Goal: Information Seeking & Learning: Learn about a topic

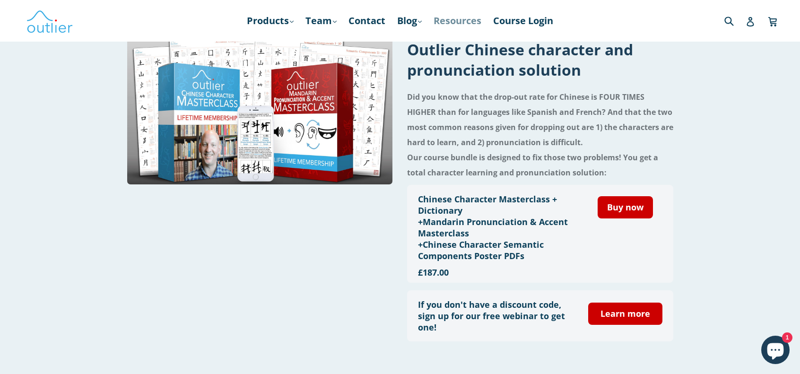
click at [440, 23] on link "Resources" at bounding box center [457, 20] width 57 height 17
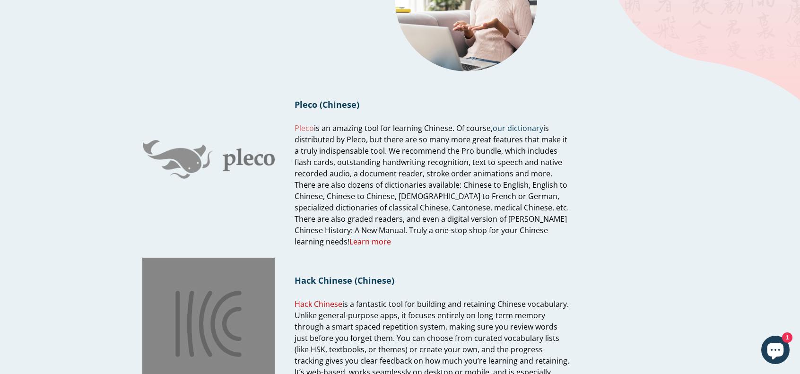
click at [306, 129] on link "Pleco" at bounding box center [303, 128] width 19 height 11
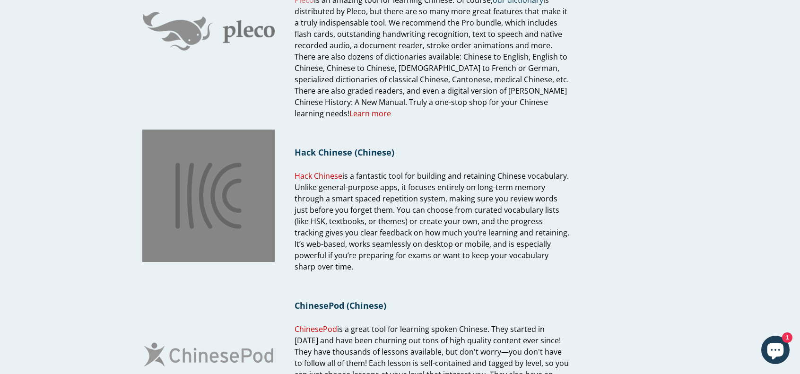
scroll to position [234, 0]
click at [328, 177] on link "Hack Chinese" at bounding box center [318, 175] width 48 height 11
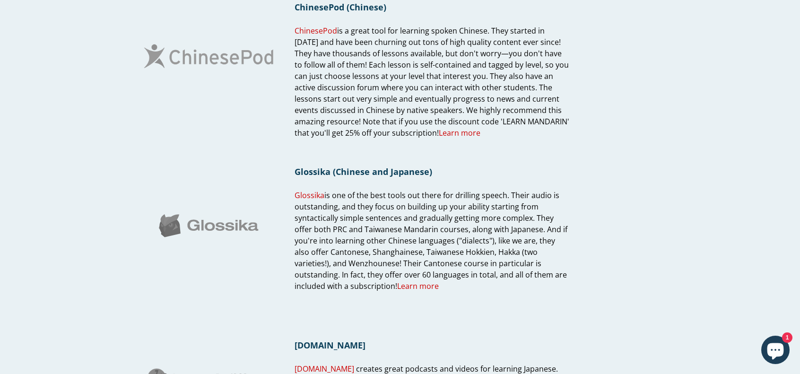
scroll to position [532, 0]
click at [318, 190] on link "Glossika" at bounding box center [309, 195] width 30 height 11
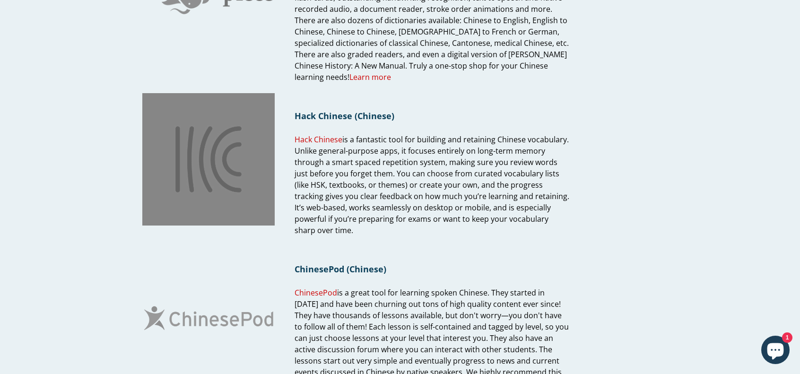
scroll to position [264, 0]
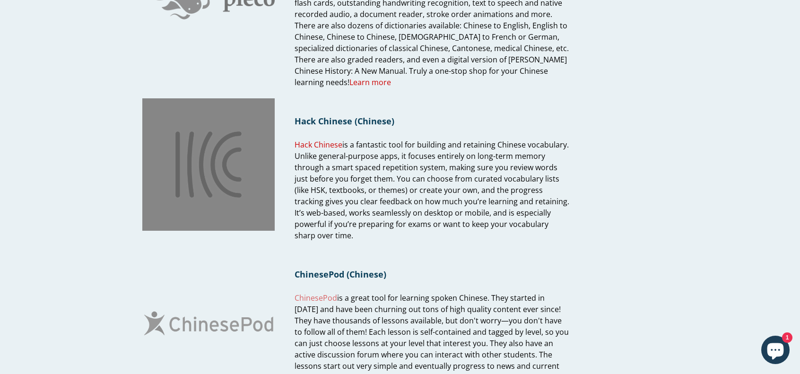
click at [323, 293] on span "ChinesePod" at bounding box center [315, 298] width 43 height 10
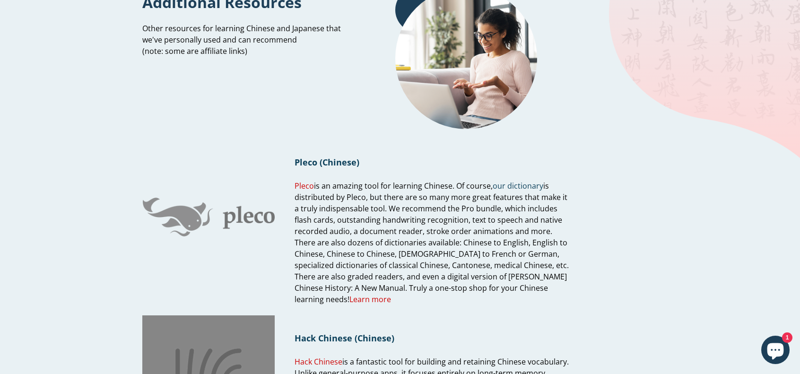
scroll to position [0, 0]
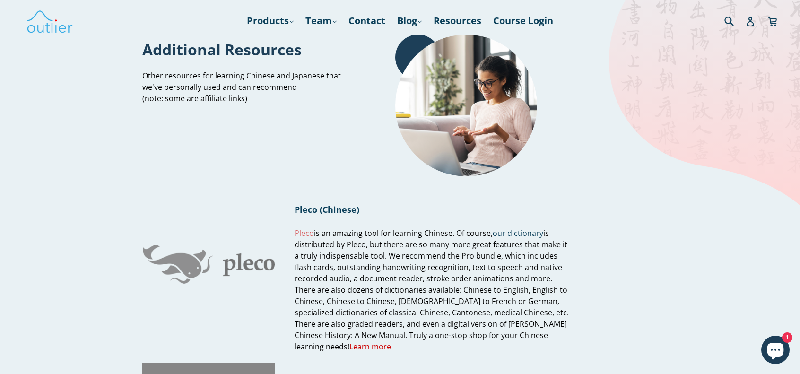
click at [309, 230] on link "Pleco" at bounding box center [303, 233] width 19 height 11
